Goal: Information Seeking & Learning: Learn about a topic

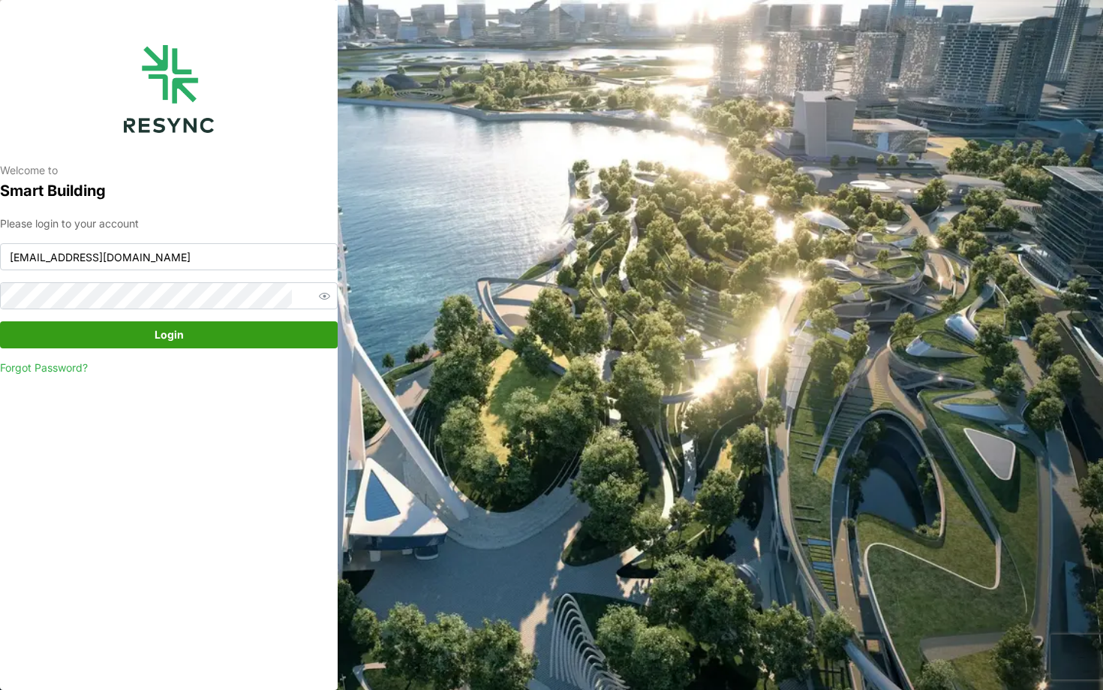
type input "[EMAIL_ADDRESS][DOMAIN_NAME]"
click at [265, 344] on span "Login" at bounding box center [168, 335] width 309 height 26
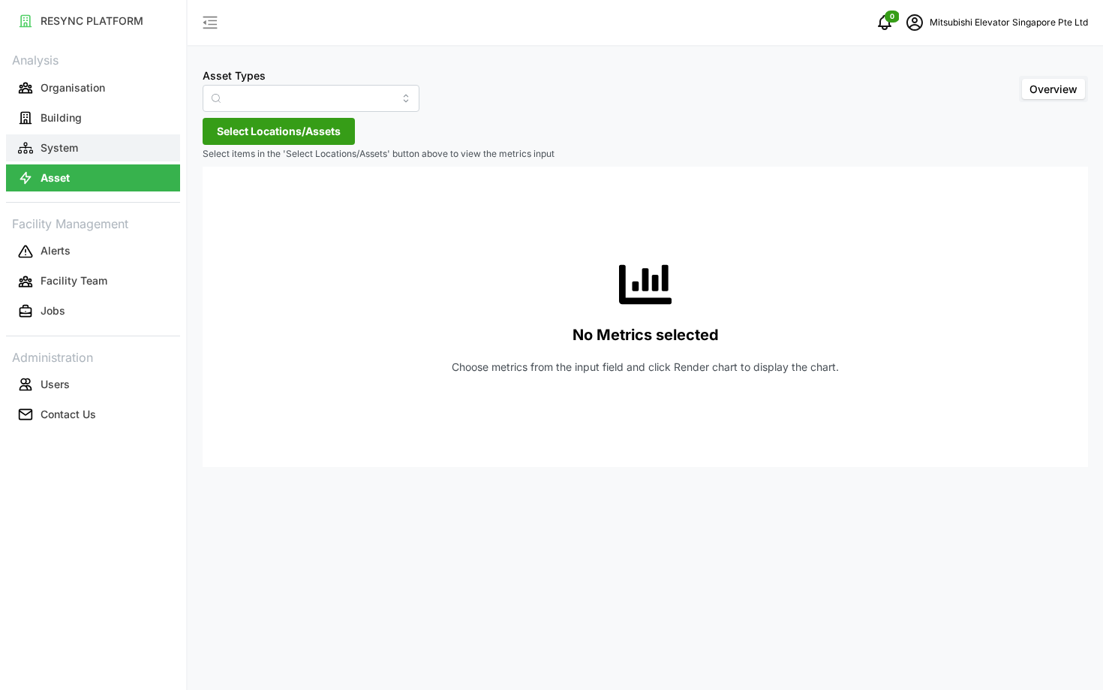
click at [113, 148] on button "System" at bounding box center [93, 147] width 174 height 27
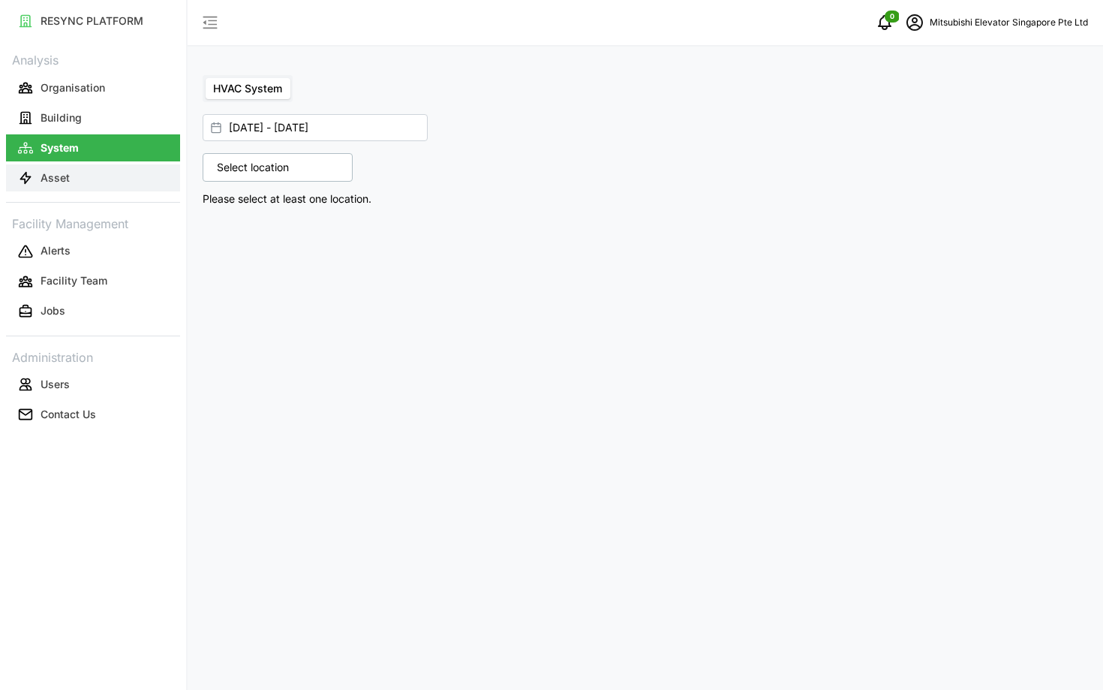
click at [99, 172] on button "Asset" at bounding box center [93, 177] width 174 height 27
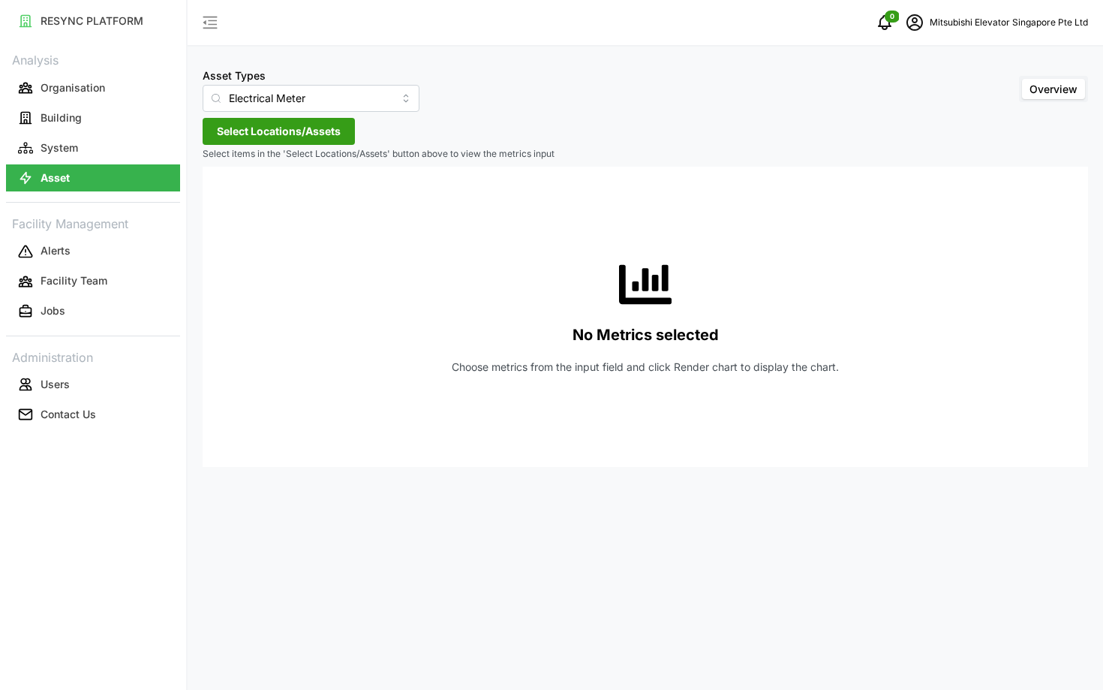
click at [257, 138] on span "Select Locations/Assets" at bounding box center [279, 132] width 124 height 26
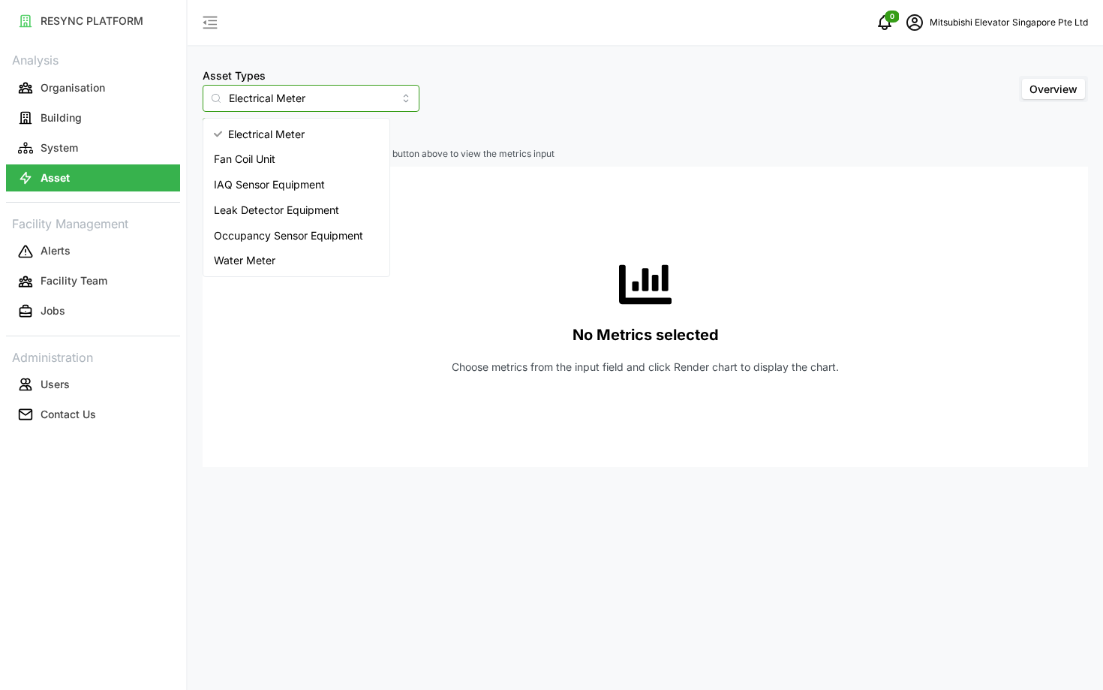
click at [290, 110] on input "Electrical Meter" at bounding box center [311, 98] width 217 height 27
click at [271, 164] on span "Fan Coil Unit" at bounding box center [245, 159] width 62 height 17
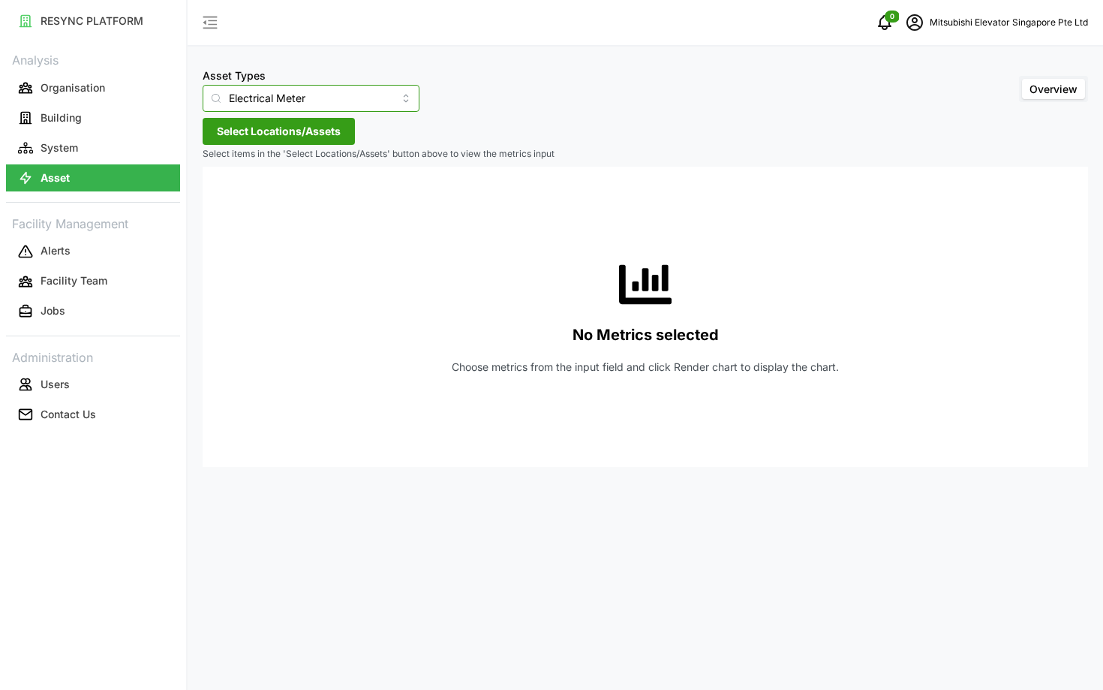
type input "Fan Coil Unit"
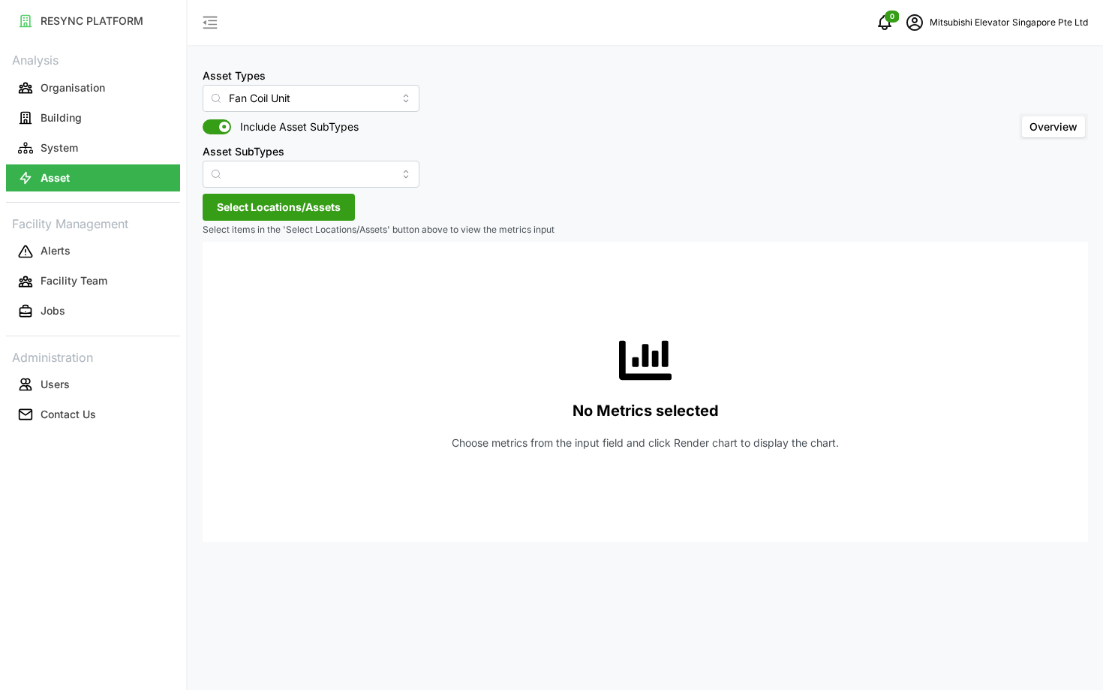
click at [240, 208] on span "Select Locations/Assets" at bounding box center [279, 207] width 124 height 26
click at [236, 276] on span "Select MESP" at bounding box center [241, 276] width 10 height 10
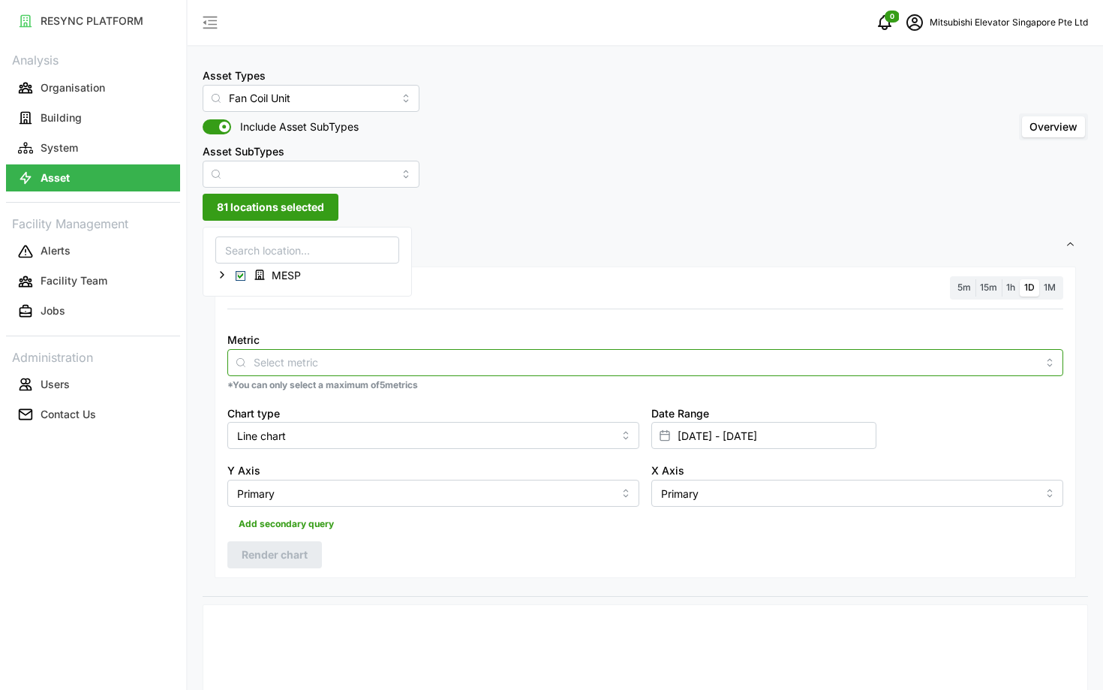
click at [350, 367] on input "Metric" at bounding box center [645, 361] width 783 height 17
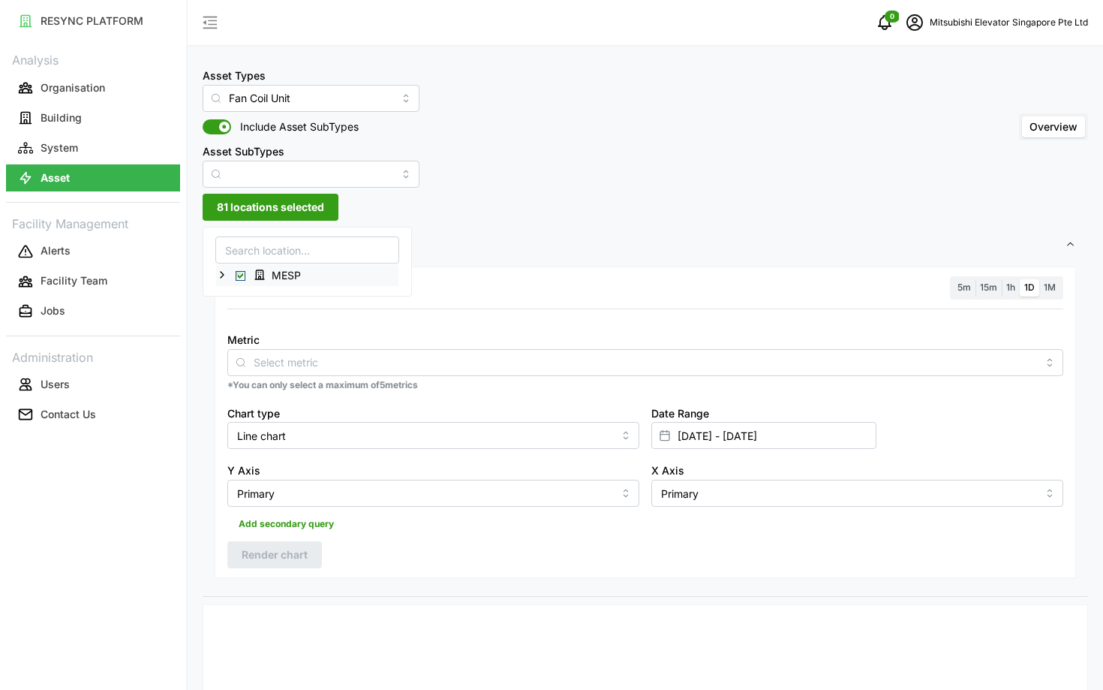
click at [218, 272] on icon at bounding box center [222, 275] width 12 height 12
click at [231, 291] on icon at bounding box center [234, 296] width 12 height 12
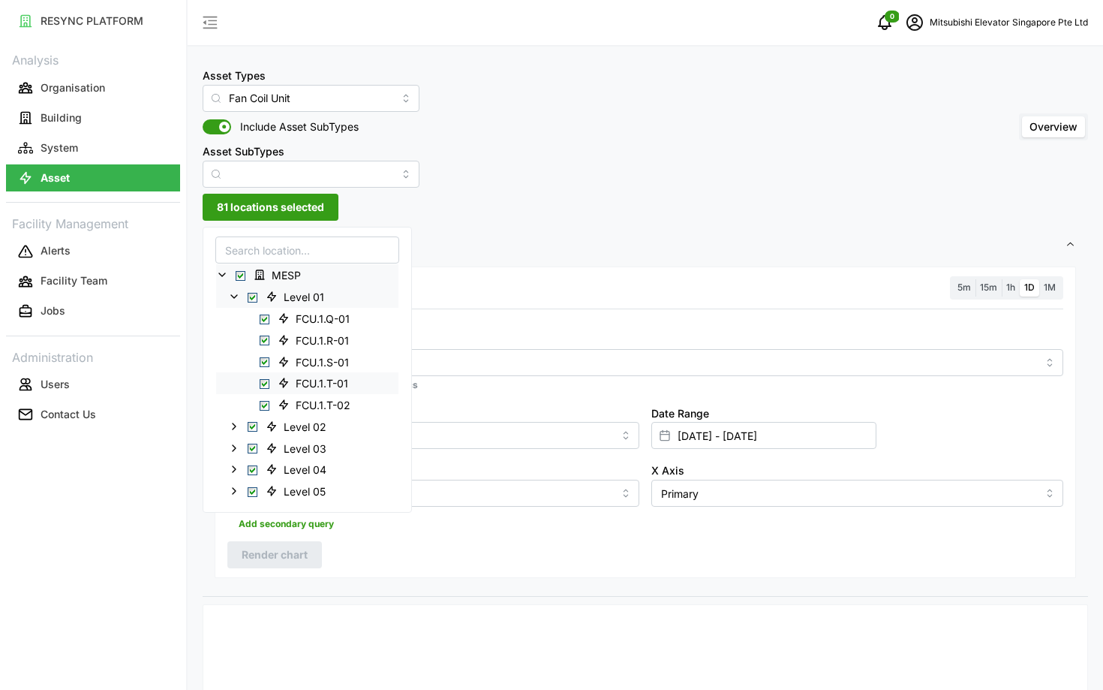
scroll to position [16, 0]
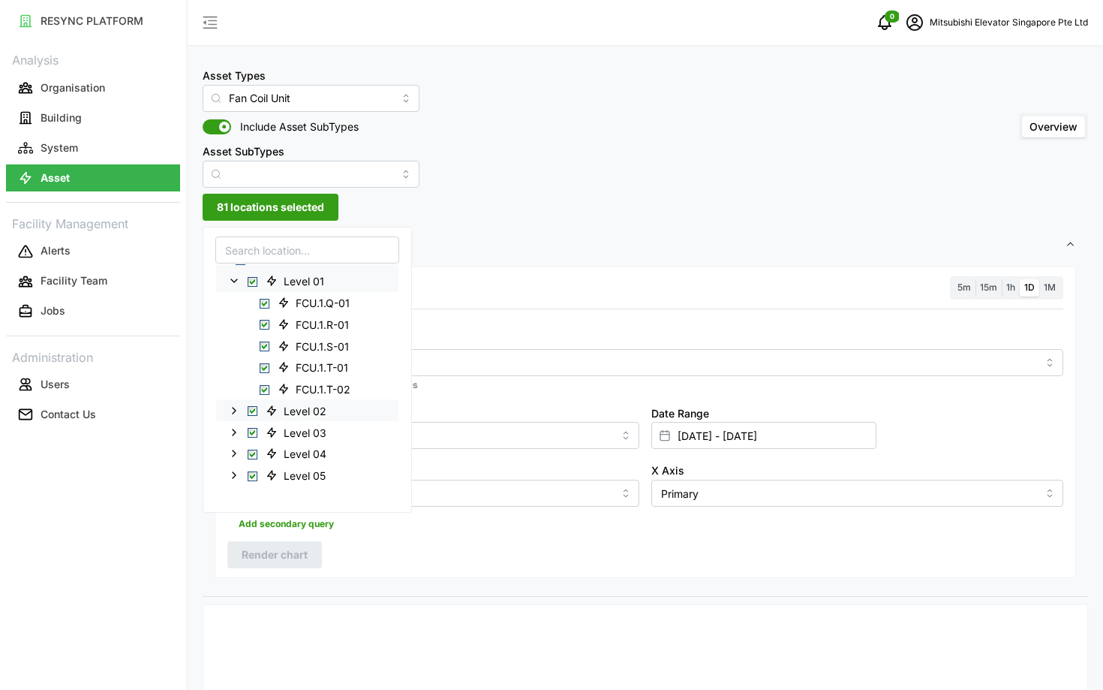
click at [231, 414] on icon at bounding box center [234, 410] width 12 height 12
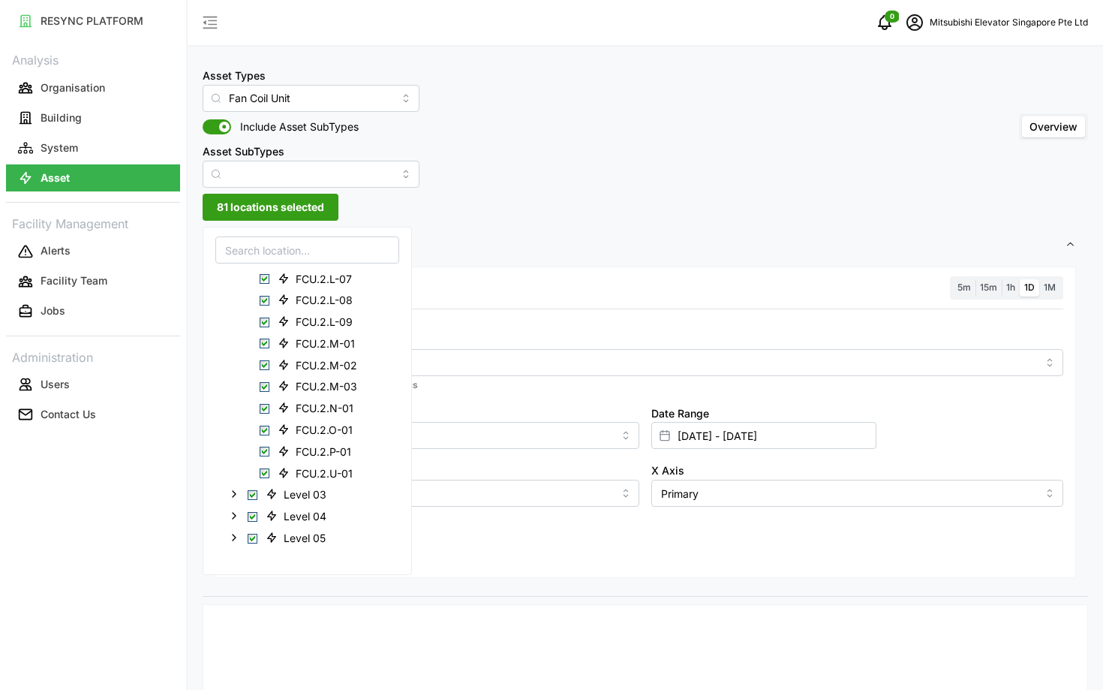
scroll to position [0, 0]
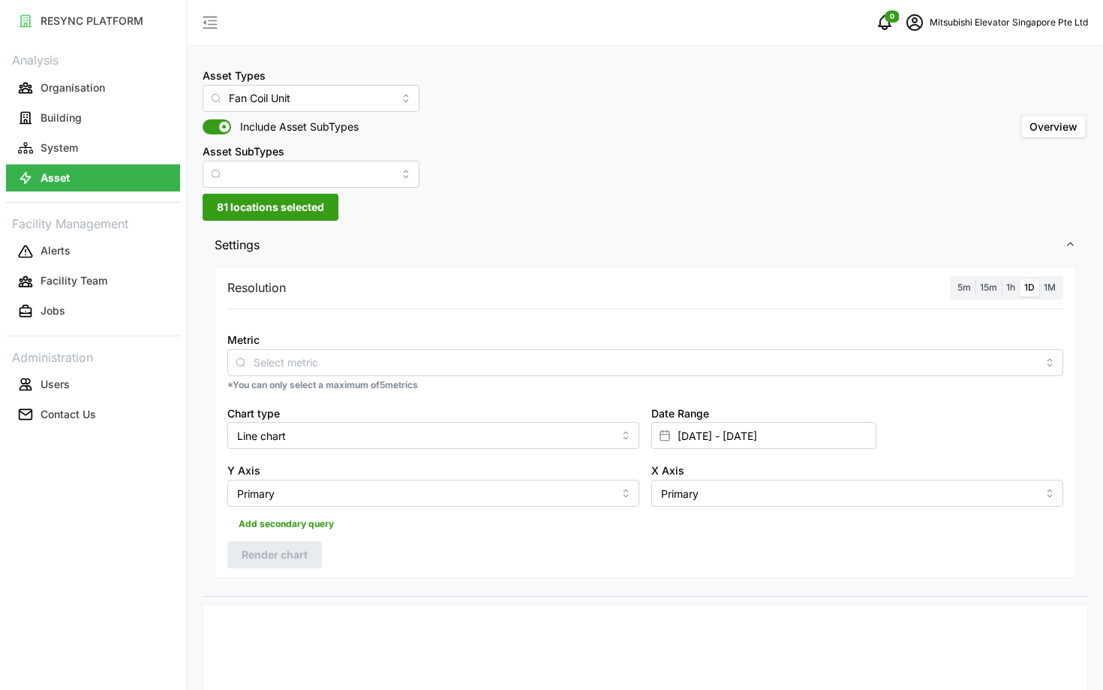
click at [566, 234] on span "Settings" at bounding box center [640, 245] width 850 height 37
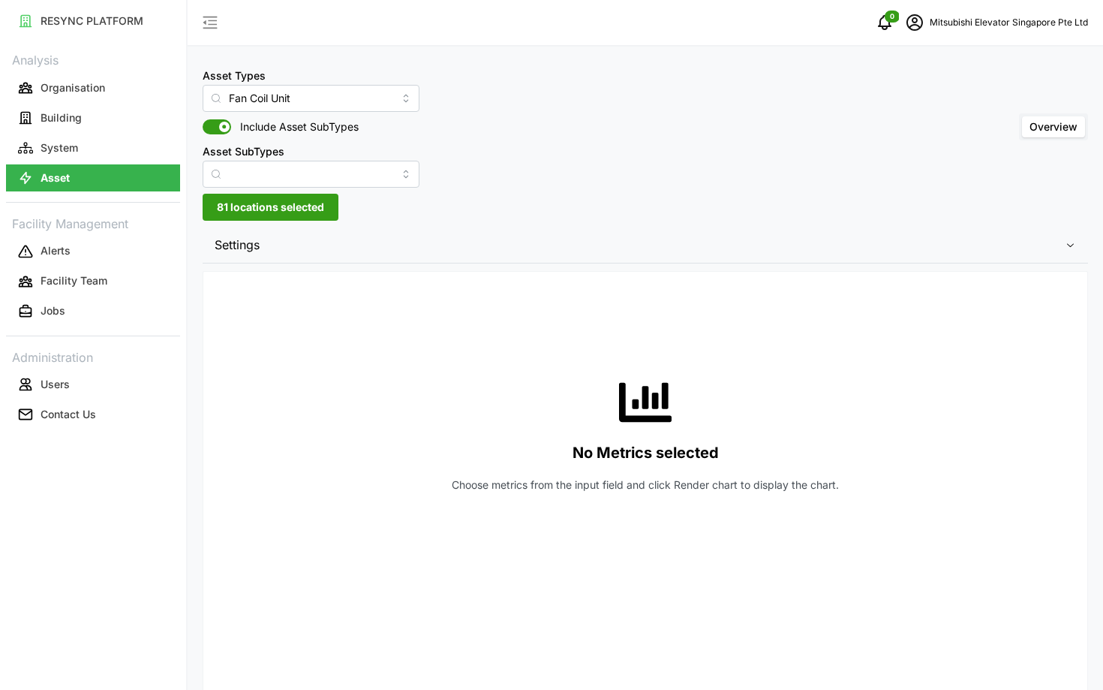
click at [564, 234] on span "Settings" at bounding box center [640, 245] width 850 height 37
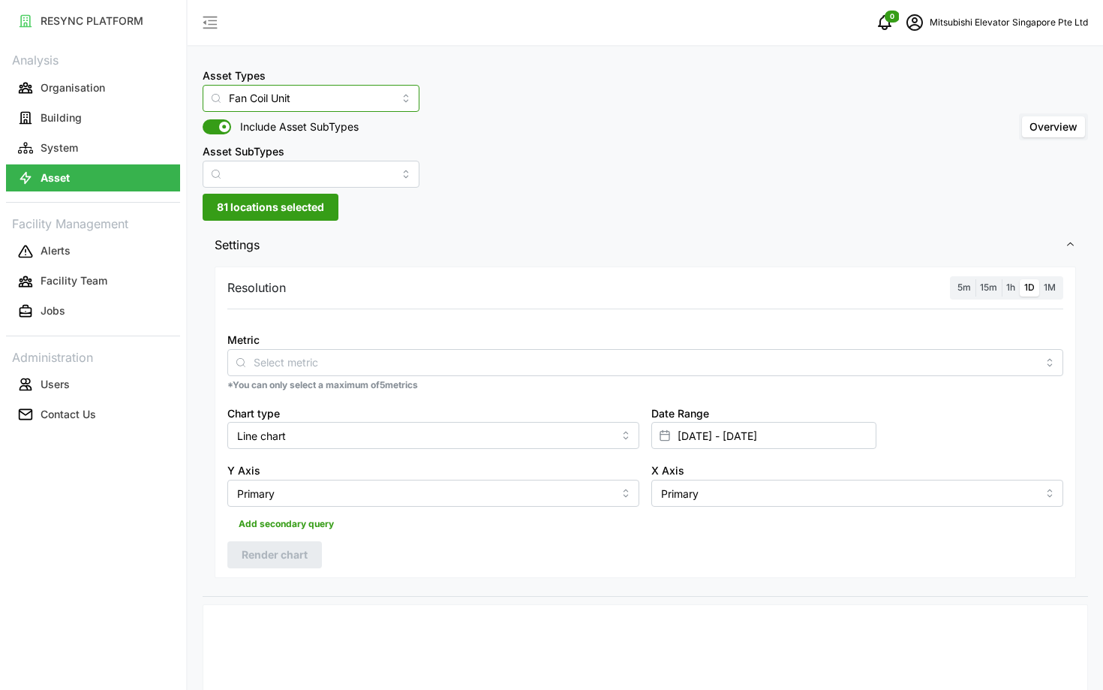
click at [245, 92] on input "Fan Coil Unit" at bounding box center [311, 98] width 217 height 27
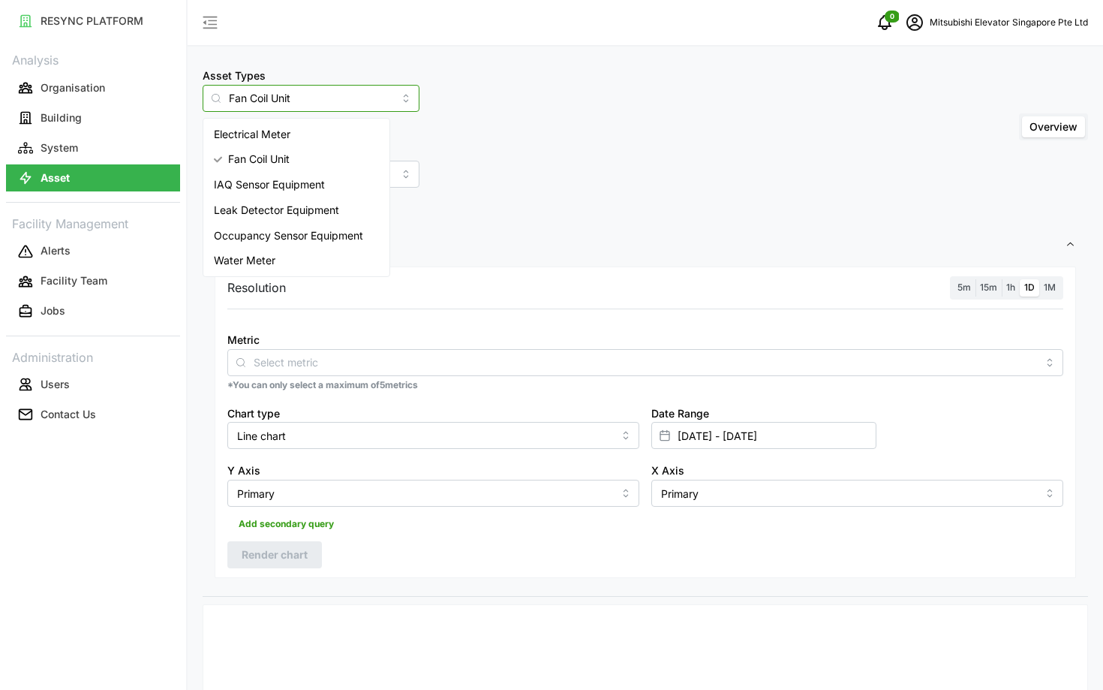
click at [258, 186] on span "IAQ Sensor Equipment" at bounding box center [269, 184] width 111 height 17
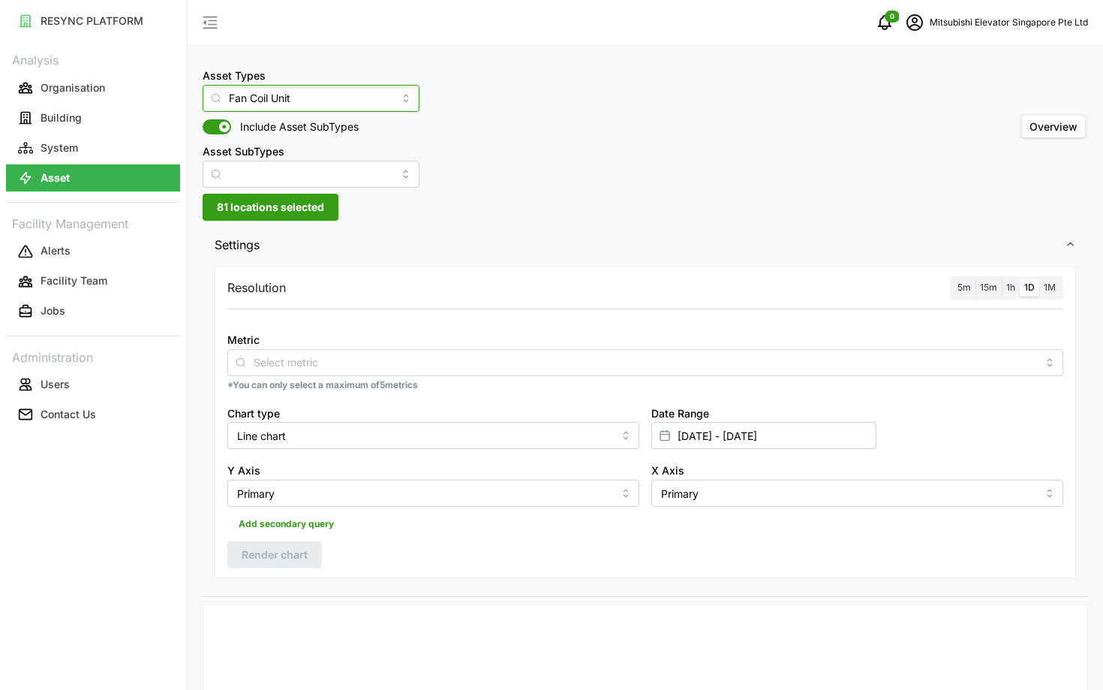
type input "IAQ Sensor Equipment"
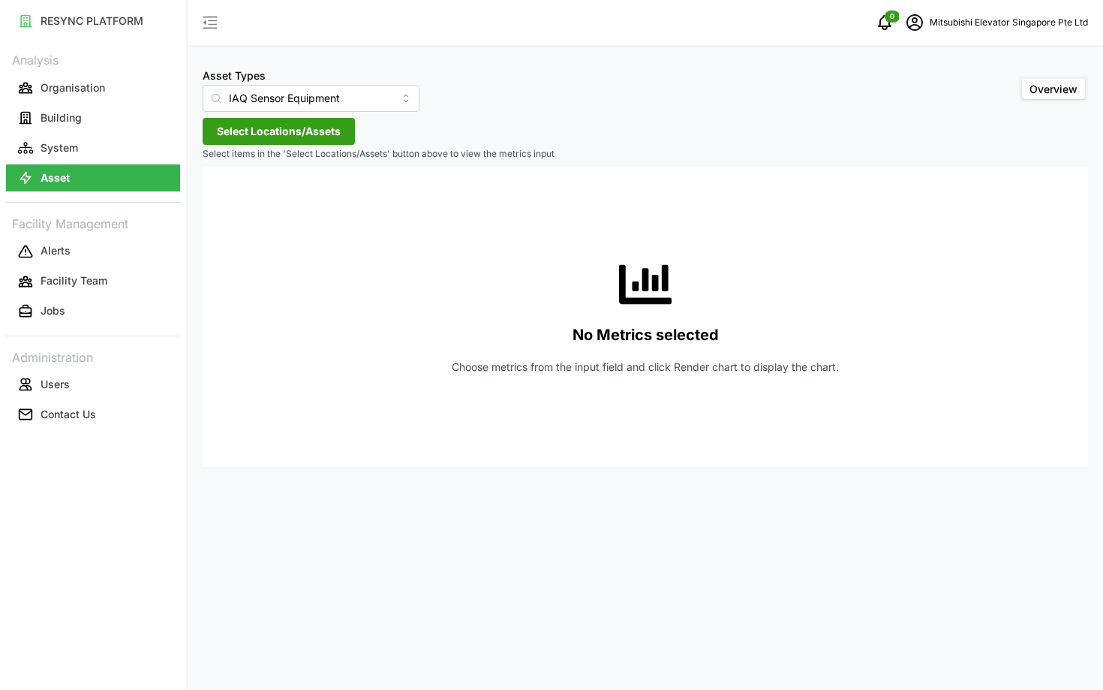
click at [291, 142] on span "Select Locations/Assets" at bounding box center [279, 132] width 124 height 26
click at [232, 140] on span "Select Locations/Assets" at bounding box center [279, 132] width 124 height 26
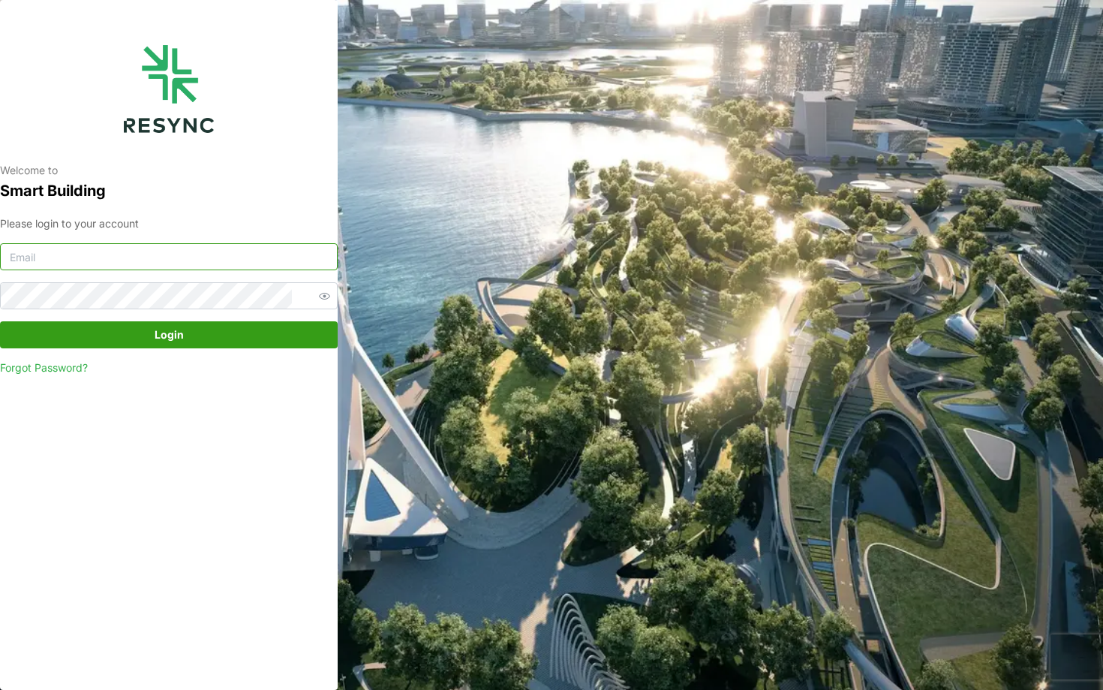
type input "[EMAIL_ADDRESS][DOMAIN_NAME]"
click at [227, 344] on span "Login" at bounding box center [168, 335] width 309 height 26
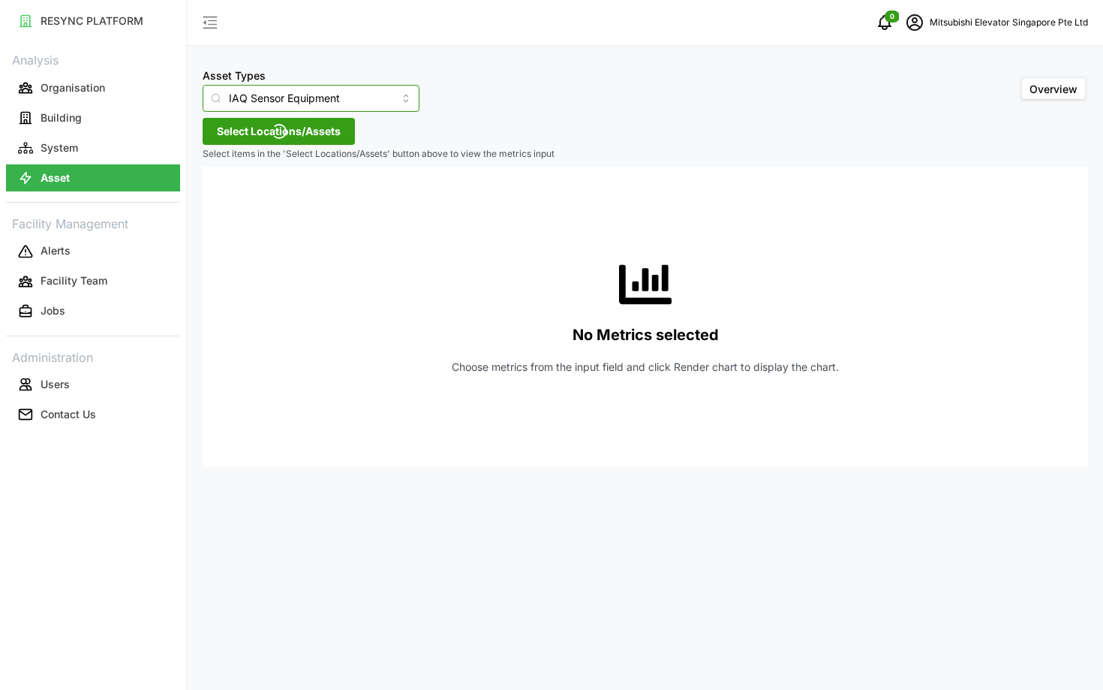
click at [332, 105] on input "IAQ Sensor Equipment" at bounding box center [311, 98] width 217 height 27
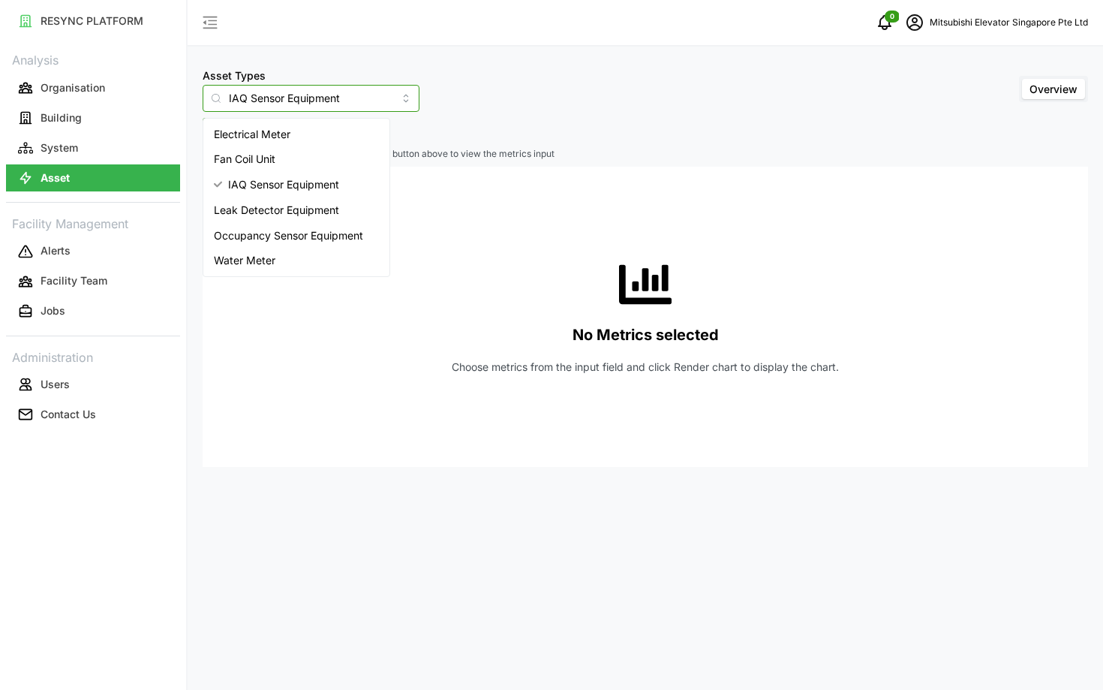
click at [301, 145] on div "Electrical Meter" at bounding box center [296, 135] width 180 height 26
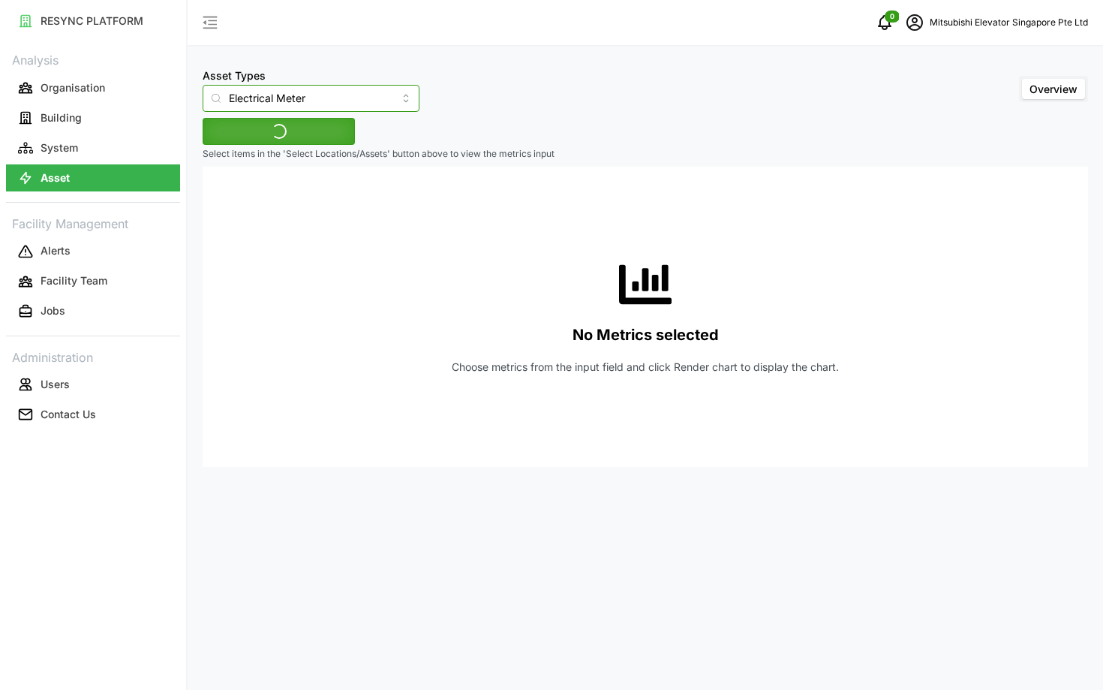
click at [284, 92] on input "Electrical Meter" at bounding box center [311, 98] width 217 height 27
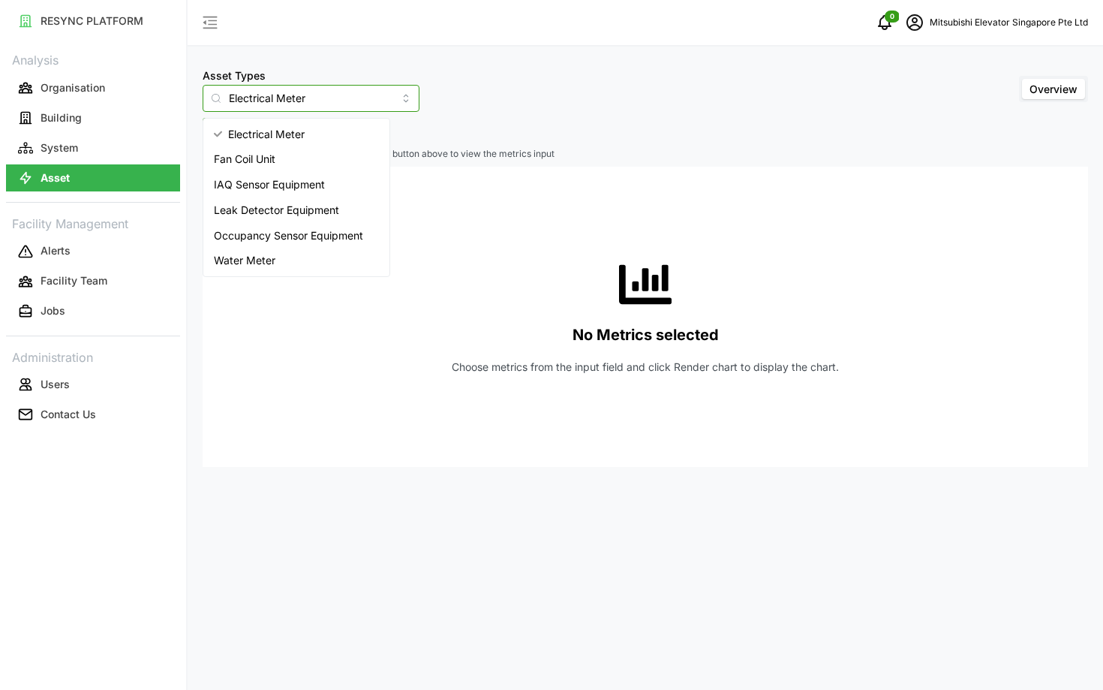
click at [305, 153] on div "Fan Coil Unit" at bounding box center [296, 159] width 180 height 26
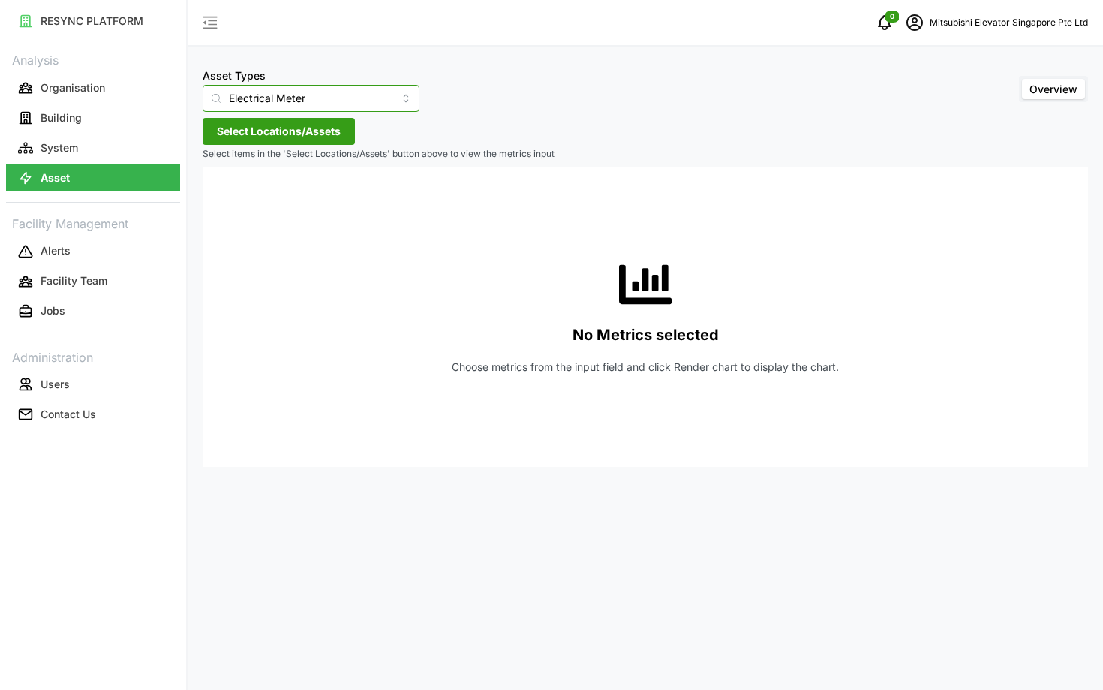
type input "Fan Coil Unit"
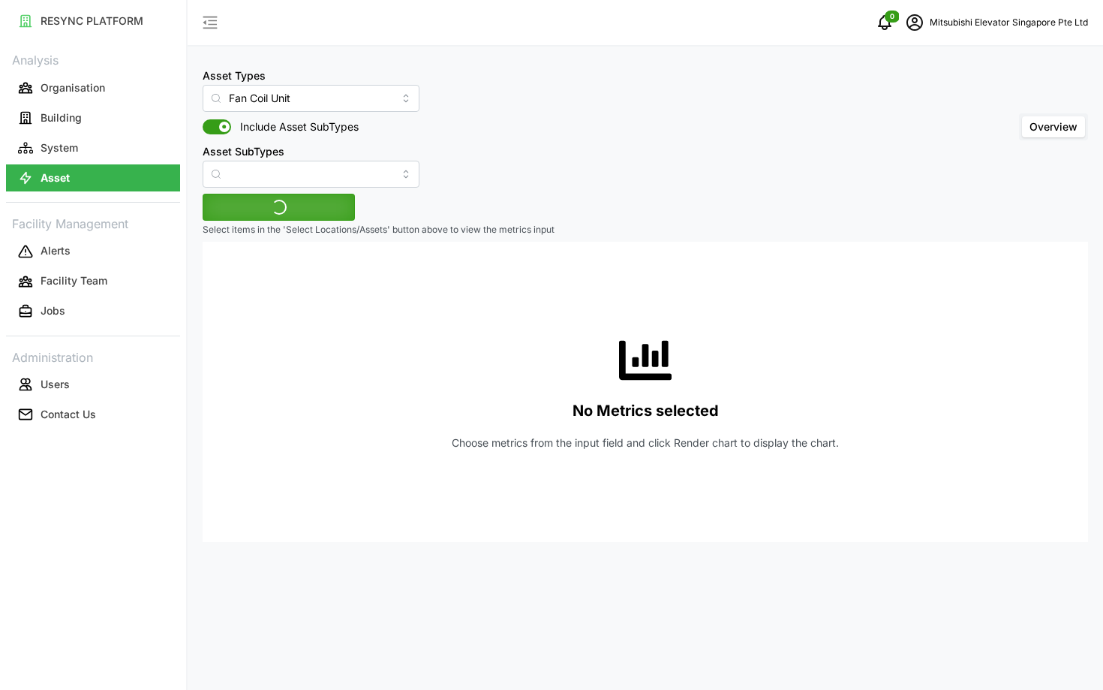
click at [286, 134] on div "Asset Types Fan Coil Unit Include Asset SubTypes Asset SubTypes" at bounding box center [311, 127] width 217 height 122
click at [297, 205] on span "Select Locations/Assets" at bounding box center [279, 207] width 124 height 26
click at [224, 279] on icon at bounding box center [222, 275] width 12 height 12
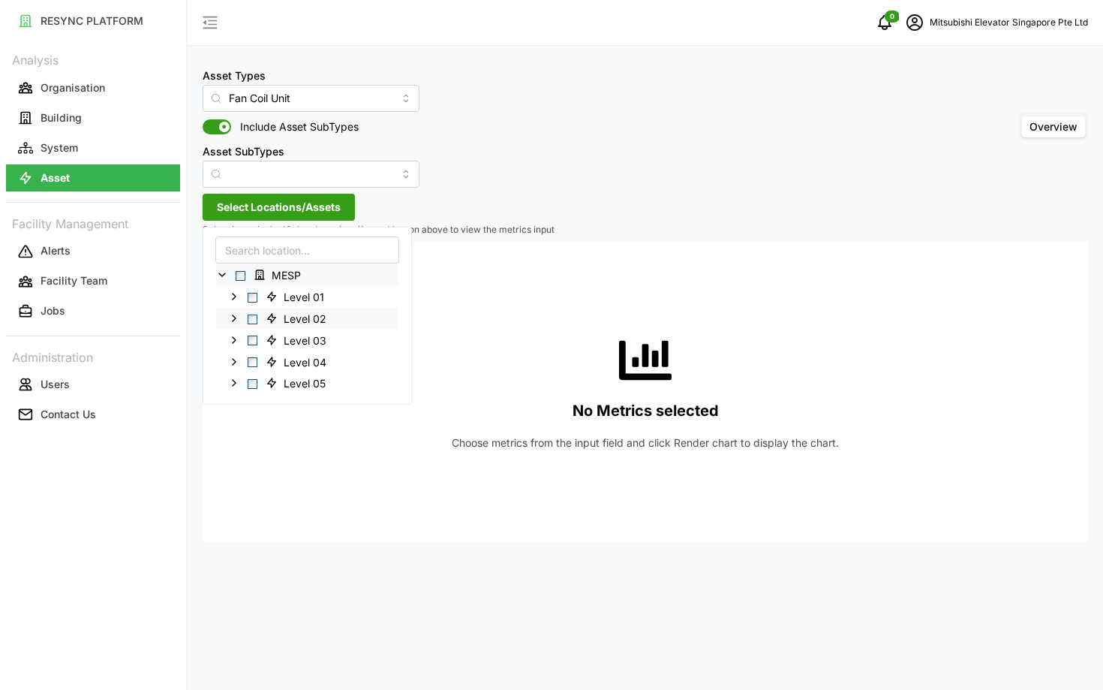
click at [236, 315] on icon at bounding box center [234, 318] width 12 height 12
